Goal: Transaction & Acquisition: Purchase product/service

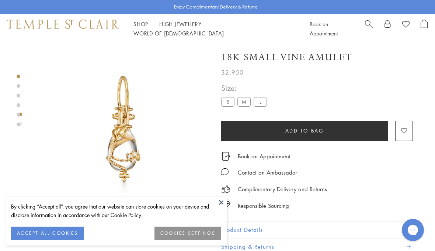
click at [242, 99] on label "M" at bounding box center [243, 101] width 13 height 9
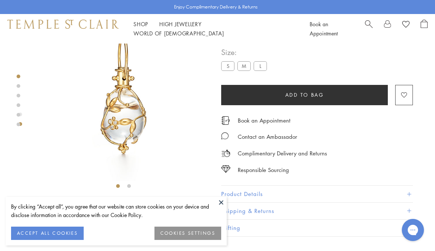
scroll to position [43, 0]
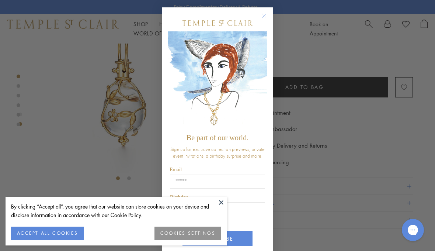
click at [263, 14] on circle "Close dialog" at bounding box center [264, 15] width 9 height 9
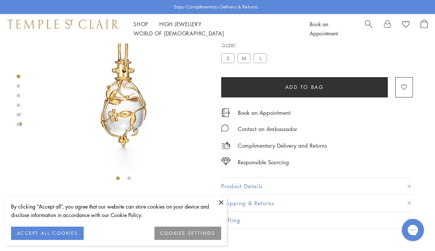
click at [259, 59] on label "L" at bounding box center [259, 57] width 13 height 9
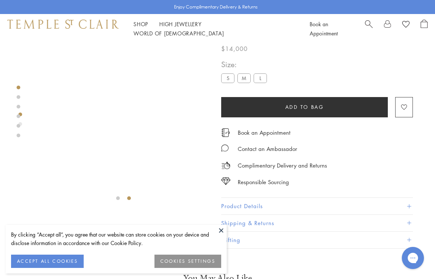
scroll to position [26, 0]
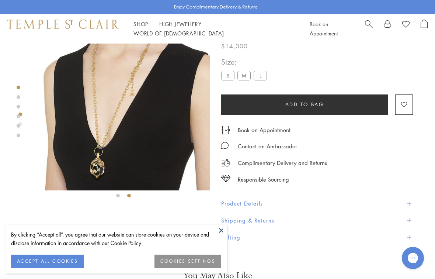
click at [240, 77] on label "M" at bounding box center [243, 75] width 13 height 9
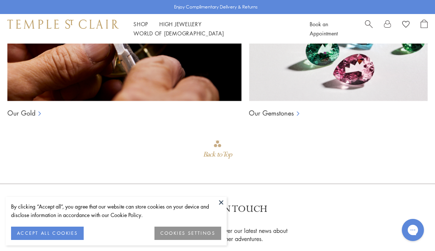
scroll to position [533, 0]
